Goal: Task Accomplishment & Management: Manage account settings

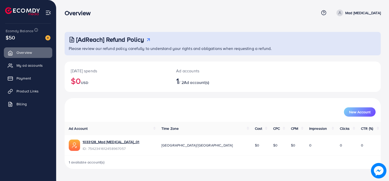
click at [148, 63] on div "Today's spends $0 USD" at bounding box center [117, 77] width 105 height 30
click at [111, 140] on link "1033128_Mad [MEDICAL_DATA]_01" at bounding box center [111, 141] width 57 height 5
click at [146, 12] on div "Overview" at bounding box center [192, 12] width 254 height 7
click at [154, 12] on div "Overview" at bounding box center [192, 12] width 254 height 7
click at [187, 18] on div "Overview Help Center Contact Support Term and policy About Us Mad skin care Pro…" at bounding box center [223, 13] width 316 height 14
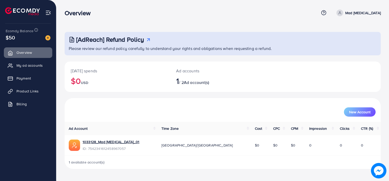
click at [195, 17] on div "Overview Help Center Contact Support Term and policy About Us Mad skin care Pro…" at bounding box center [223, 13] width 316 height 14
click at [209, 21] on nav "Overview Help Center Contact Support Term and policy About Us Mad skin care Pro…" at bounding box center [223, 13] width 316 height 18
click at [208, 21] on nav "Overview Help Center Contact Support Term and policy About Us Mad skin care Pro…" at bounding box center [223, 13] width 316 height 18
click at [197, 16] on div "Overview" at bounding box center [192, 12] width 254 height 7
click at [33, 64] on span "My ad accounts" at bounding box center [31, 65] width 26 height 5
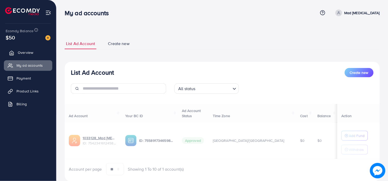
click at [30, 54] on span "Overview" at bounding box center [25, 52] width 15 height 5
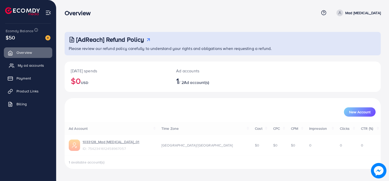
click at [28, 63] on span "My ad accounts" at bounding box center [31, 65] width 26 height 5
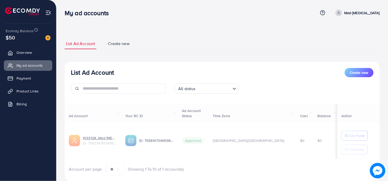
click at [57, 72] on div "List Ad Account Create new List Ad Account Create new All status Loading... Ad …" at bounding box center [221, 98] width 331 height 196
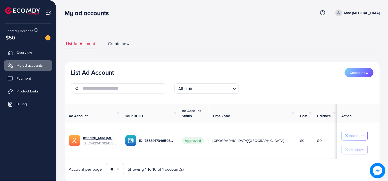
click at [268, 77] on div "List Ad Account Create new All status Loading..." at bounding box center [222, 83] width 315 height 30
click at [251, 53] on div "List Ad Account Create new List Ad Account Create new All status Loading... Ad …" at bounding box center [222, 109] width 315 height 143
click at [179, 54] on div "List Ad Account Create new List Ad Account Create new All status Loading... Ad …" at bounding box center [222, 109] width 315 height 143
click at [121, 62] on div "List Ad Account Create new All status Loading... Ad Account Your BC ID Ad Accou…" at bounding box center [222, 122] width 315 height 120
click at [178, 70] on div "List Ad Account Create new" at bounding box center [222, 72] width 303 height 9
